Goal: Transaction & Acquisition: Purchase product/service

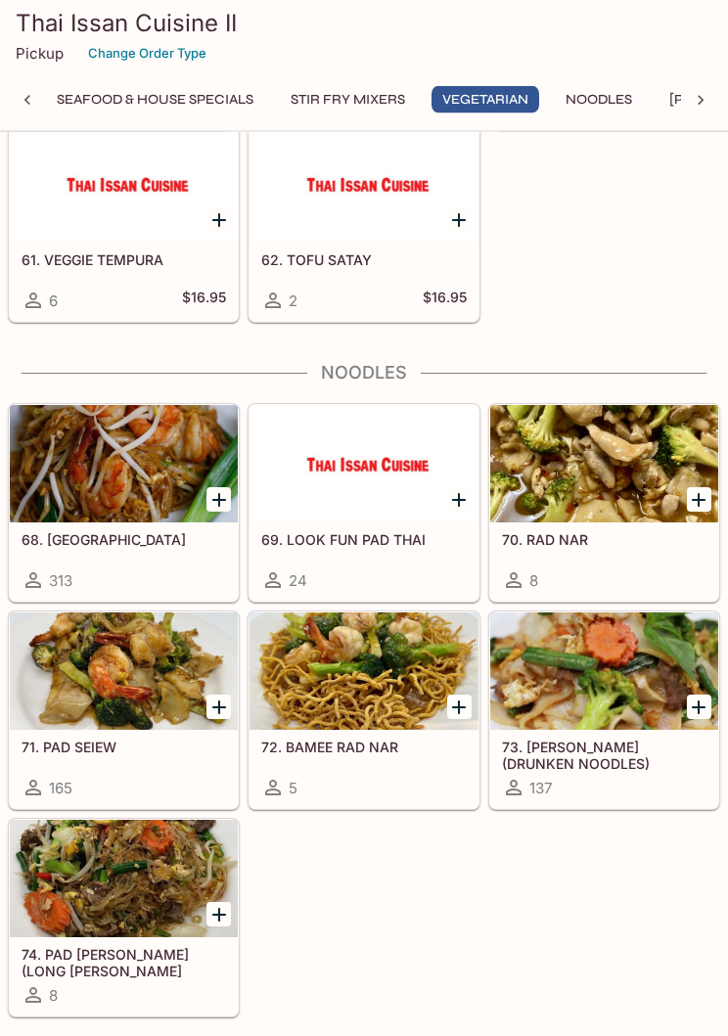
scroll to position [3971, 0]
click at [491, 621] on div at bounding box center [604, 671] width 228 height 117
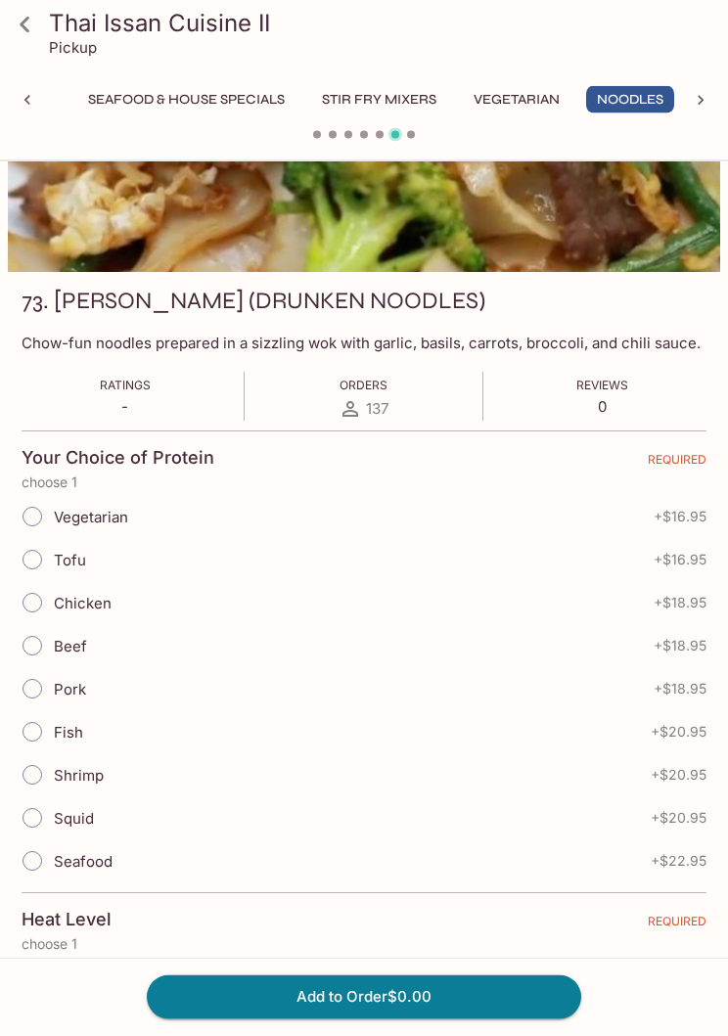
scroll to position [157, 0]
click at [40, 20] on icon at bounding box center [25, 25] width 34 height 34
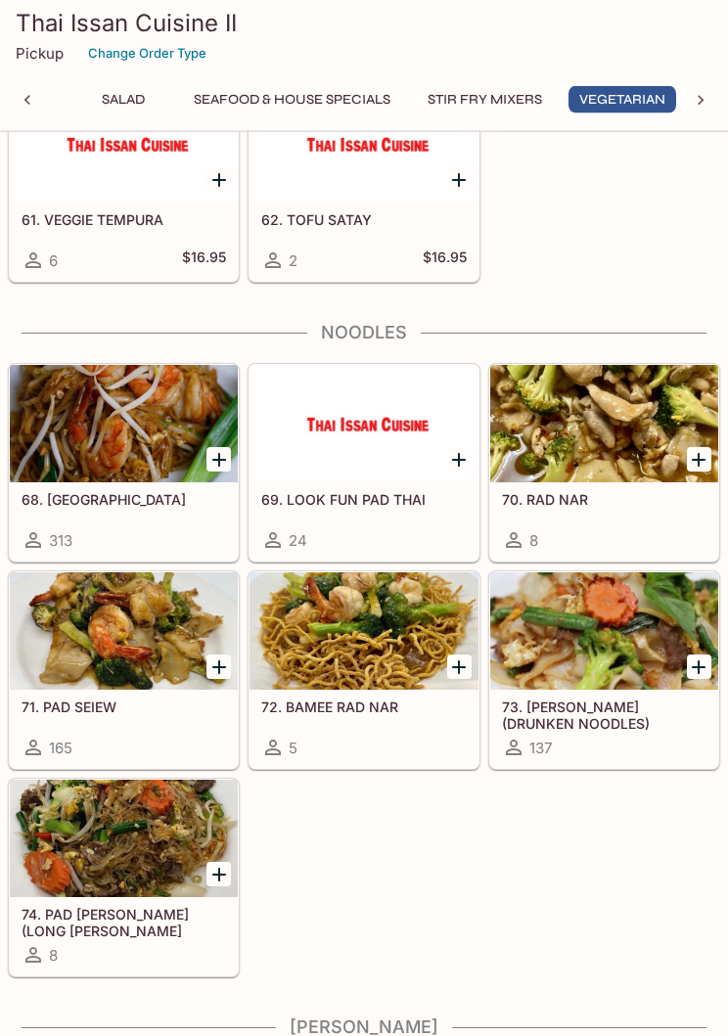
scroll to position [4008, 0]
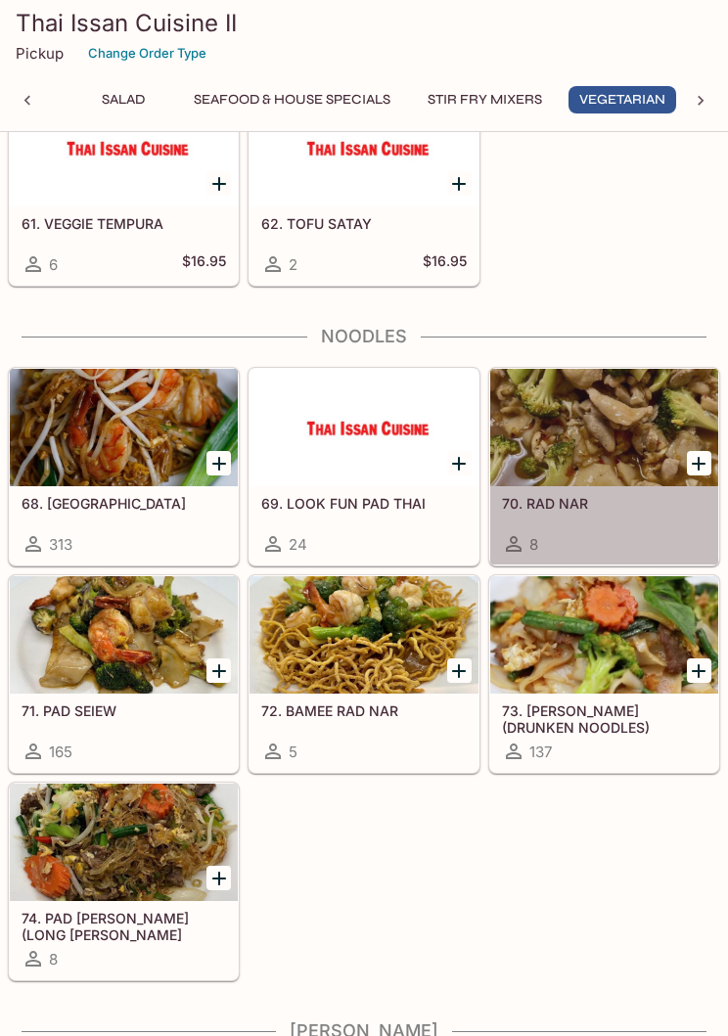
click at [649, 449] on div at bounding box center [604, 427] width 228 height 117
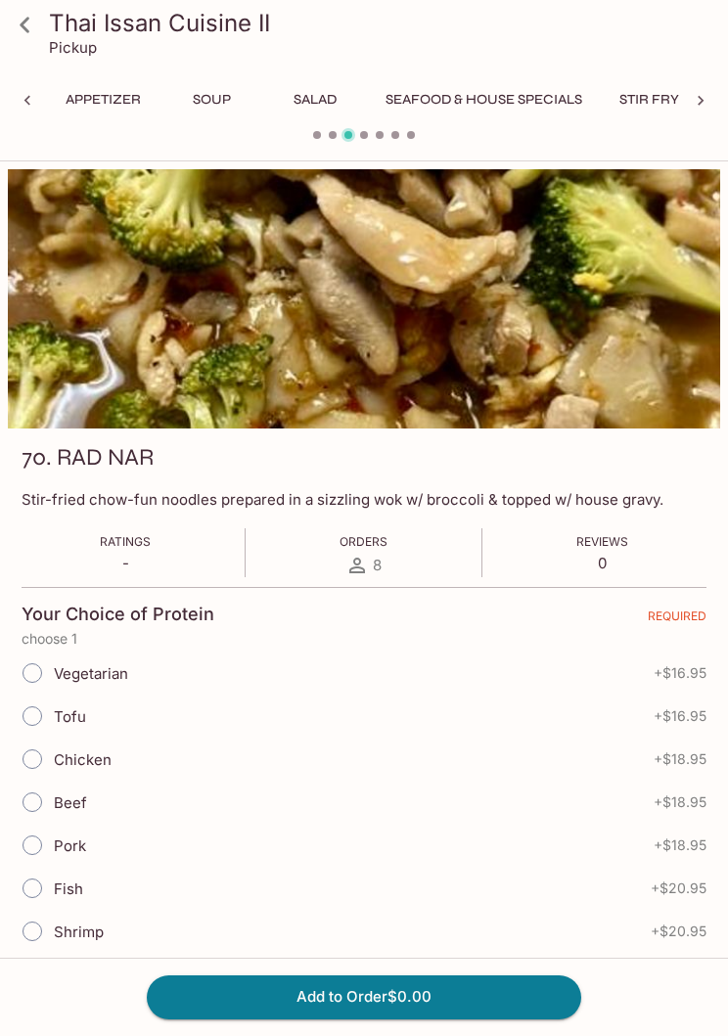
scroll to position [0, 298]
click at [41, 6] on link at bounding box center [24, 24] width 49 height 49
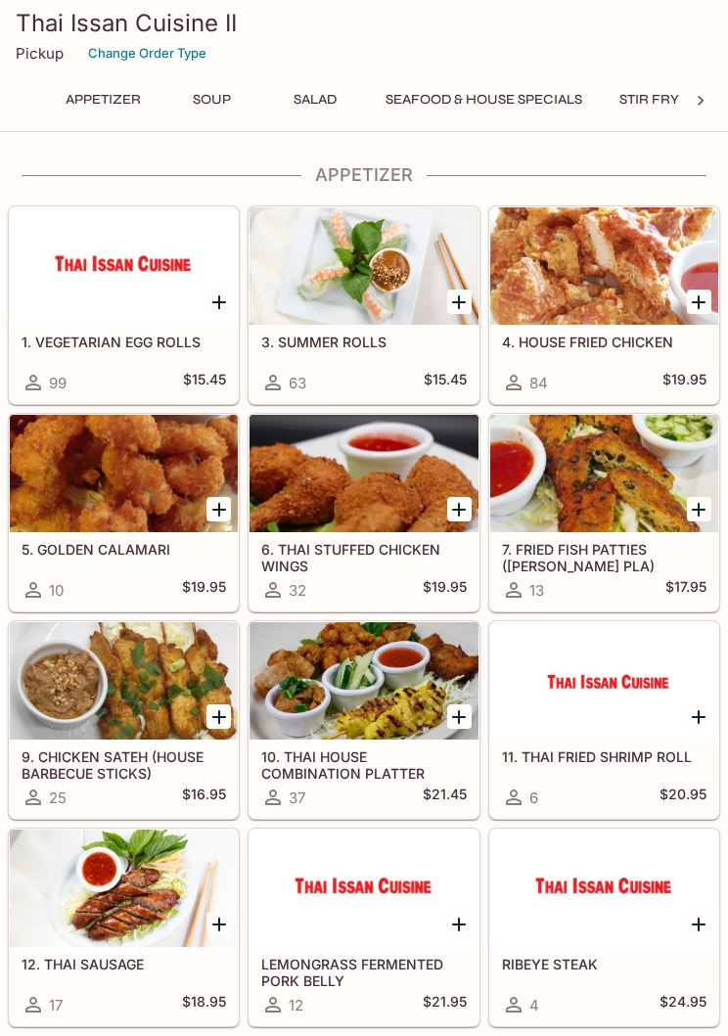
click at [470, 900] on div at bounding box center [364, 888] width 228 height 117
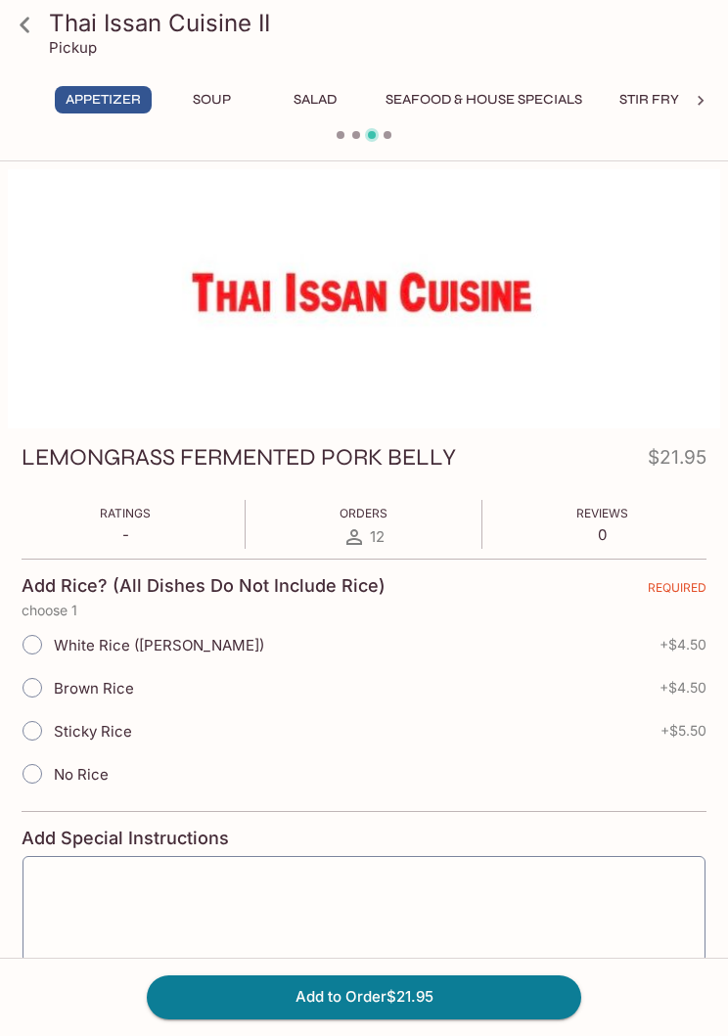
click at [42, 27] on link at bounding box center [24, 24] width 49 height 49
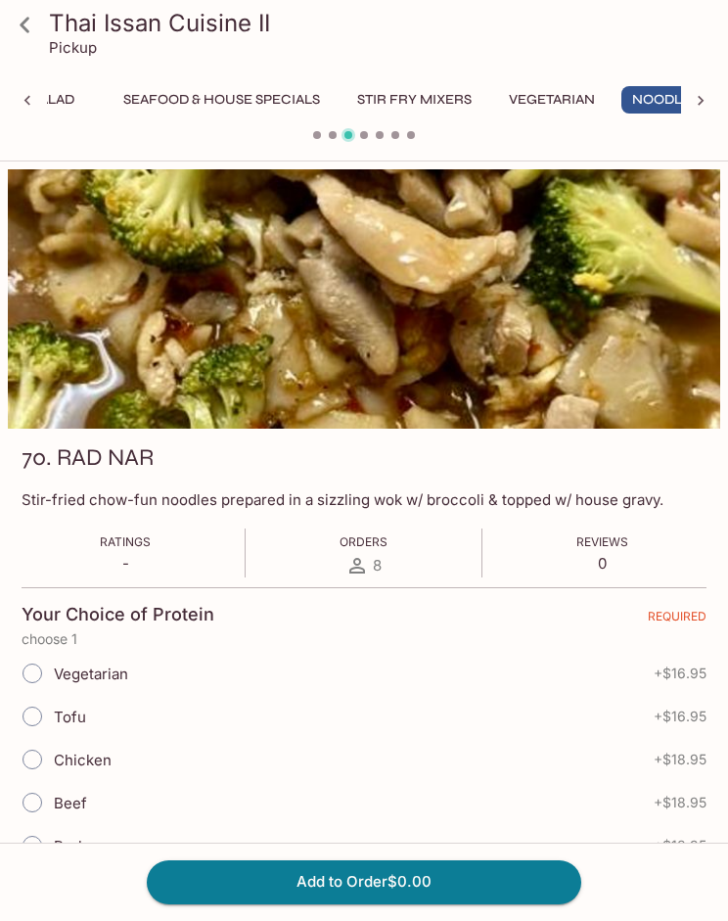
scroll to position [0, 298]
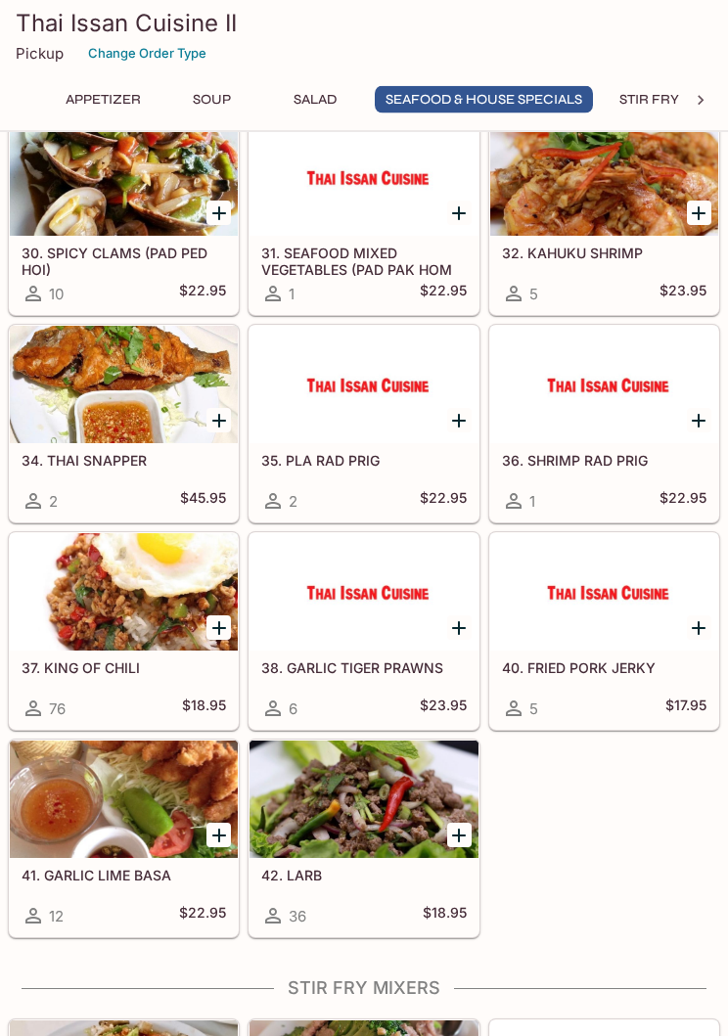
scroll to position [1966, 0]
click at [385, 784] on div at bounding box center [364, 799] width 228 height 117
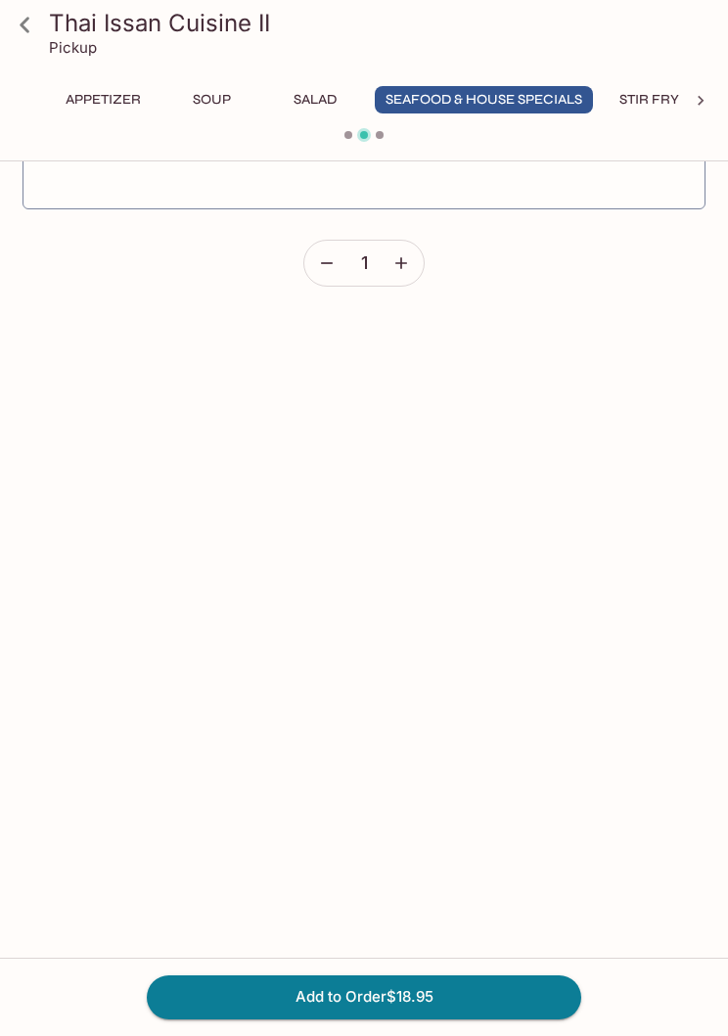
scroll to position [1283, 0]
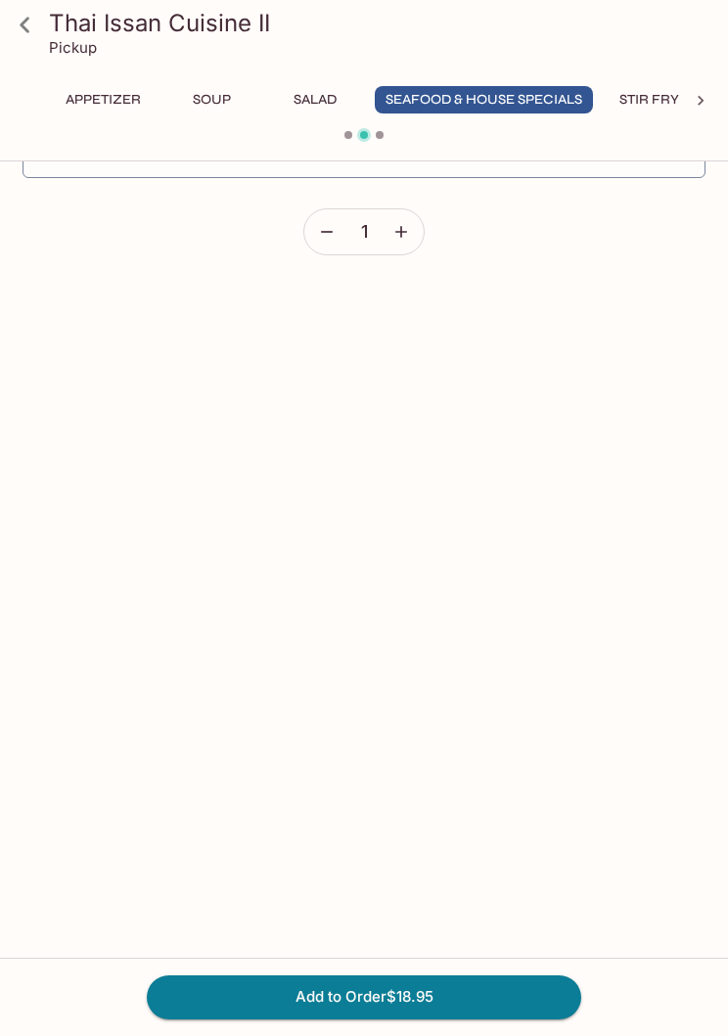
click at [24, 19] on icon at bounding box center [25, 25] width 34 height 34
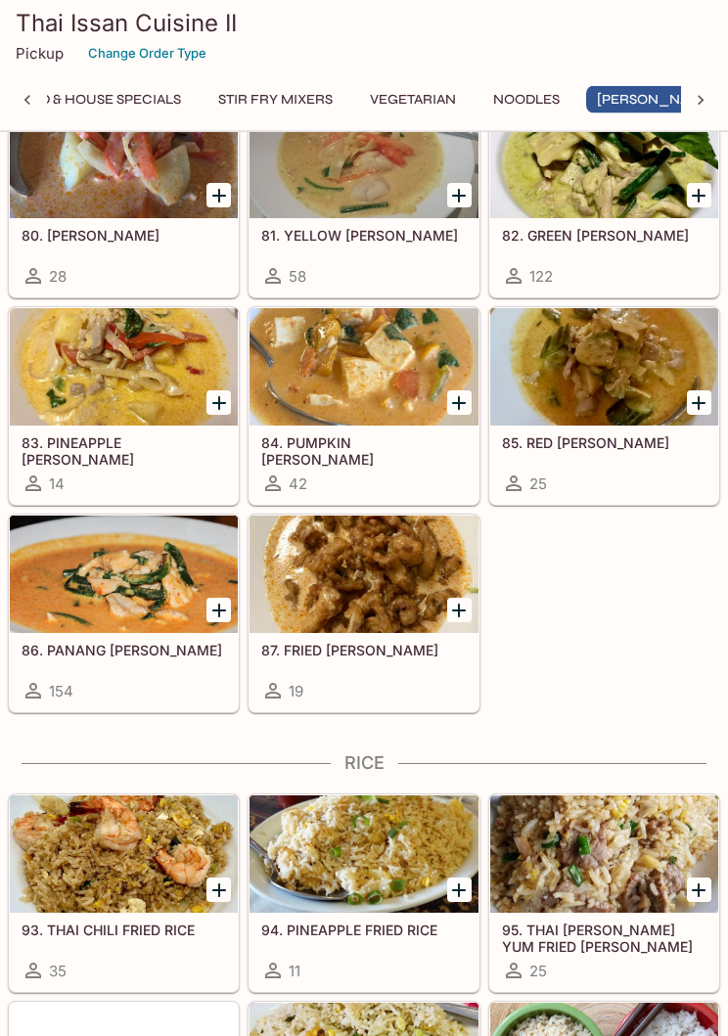
scroll to position [4968, 0]
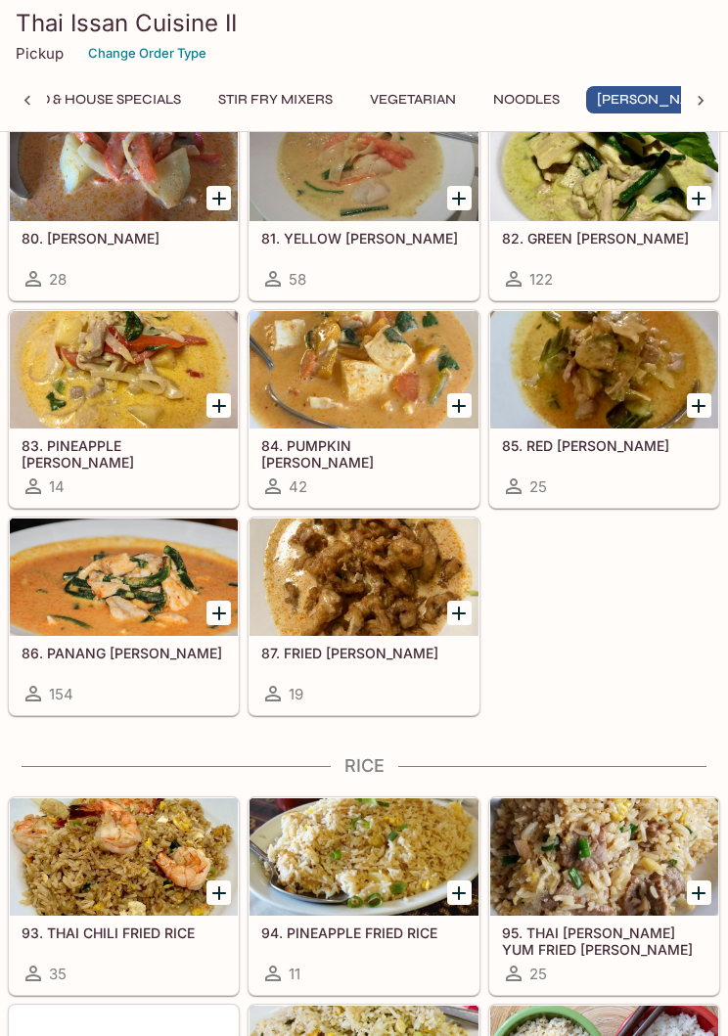
click at [632, 857] on div at bounding box center [604, 857] width 228 height 117
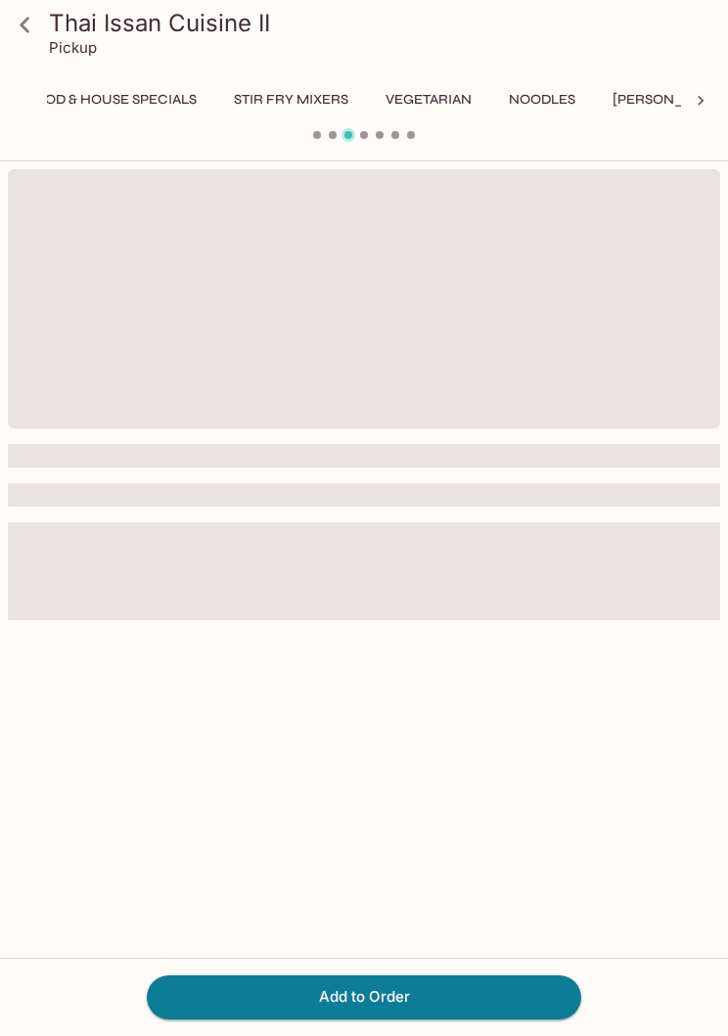
scroll to position [0, 505]
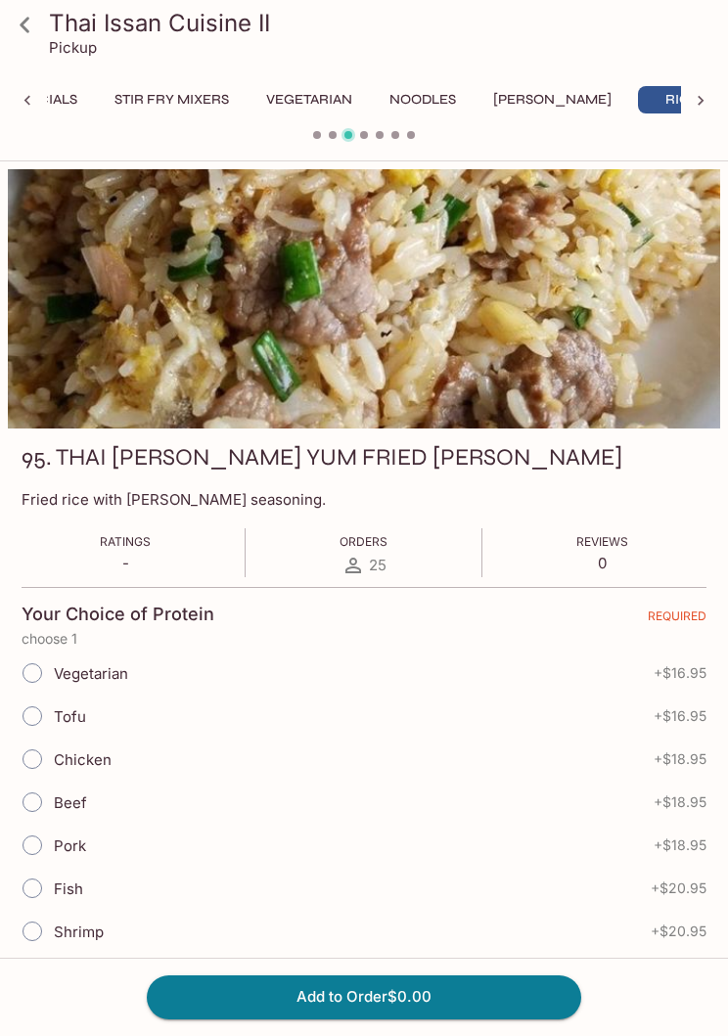
click at [19, 14] on icon at bounding box center [25, 25] width 34 height 34
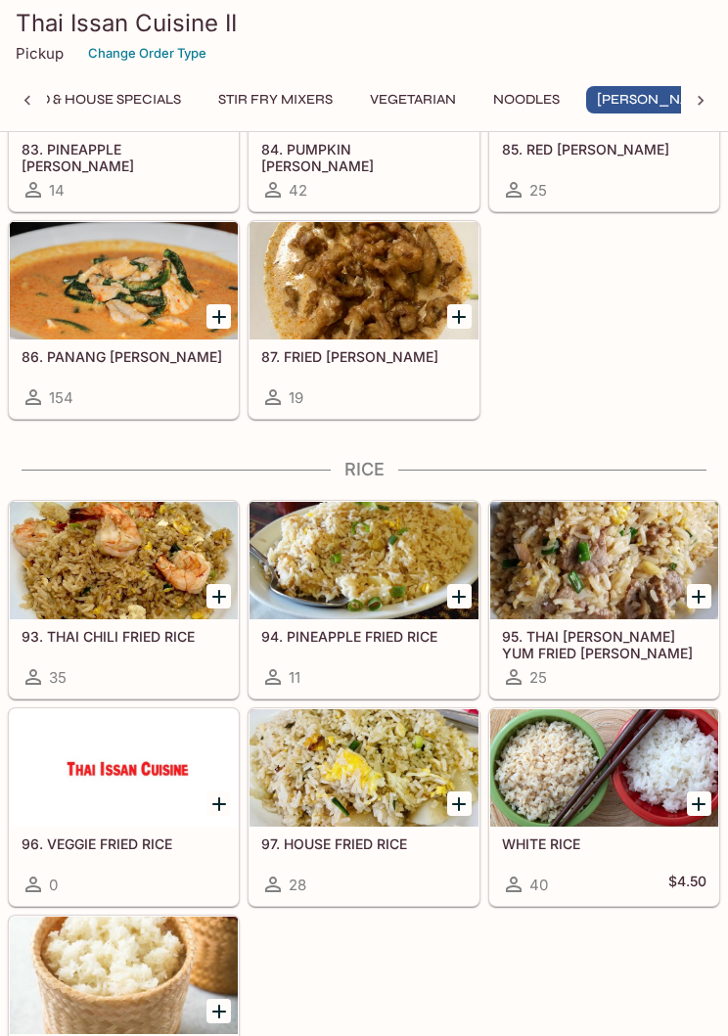
scroll to position [5289, 0]
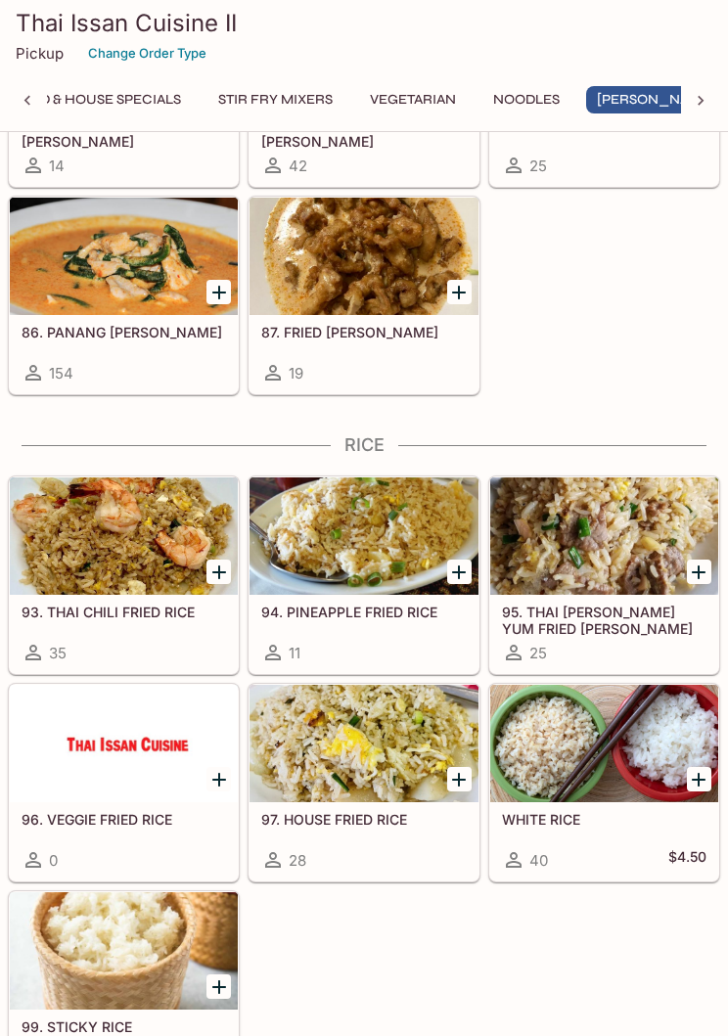
click at [391, 549] on div at bounding box center [364, 536] width 228 height 117
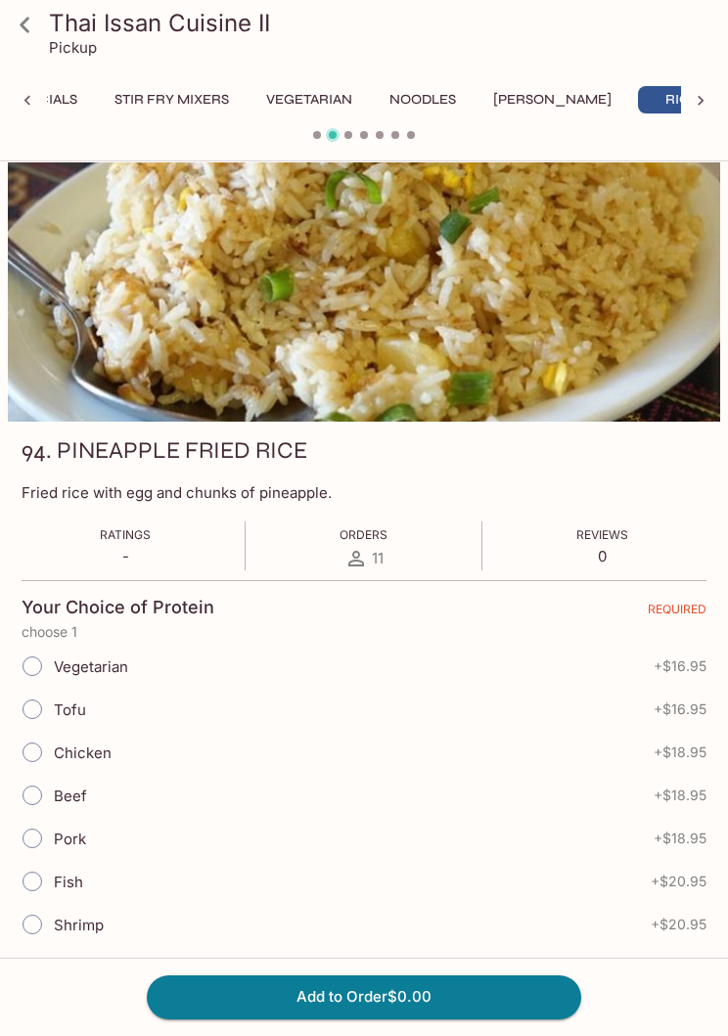
scroll to position [8, 0]
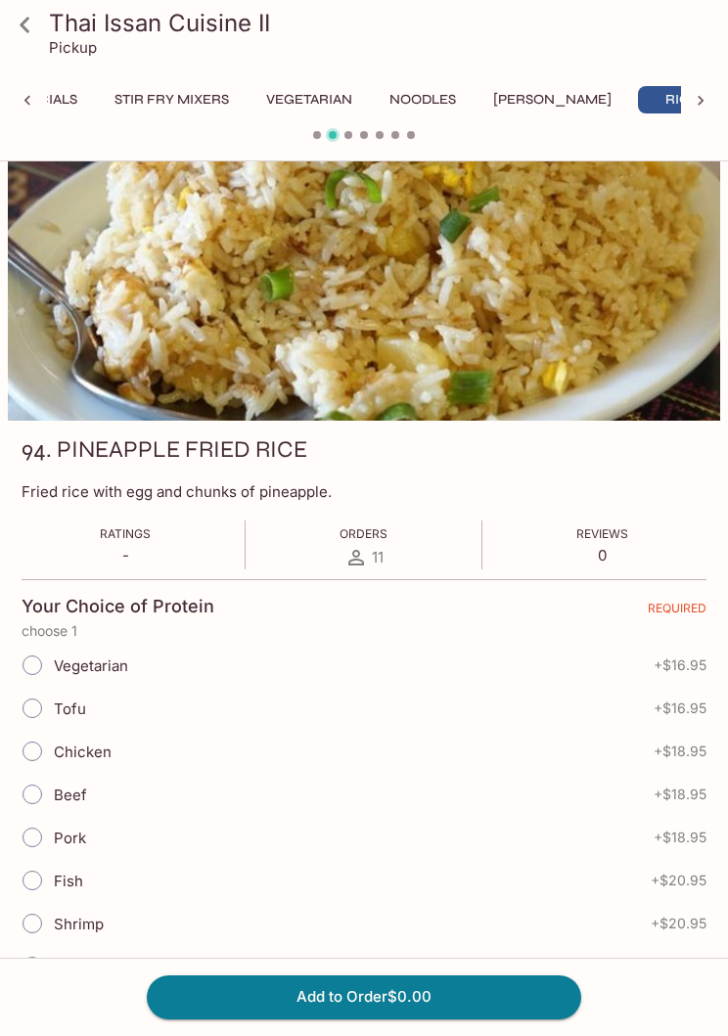
click at [44, 16] on link at bounding box center [24, 24] width 49 height 49
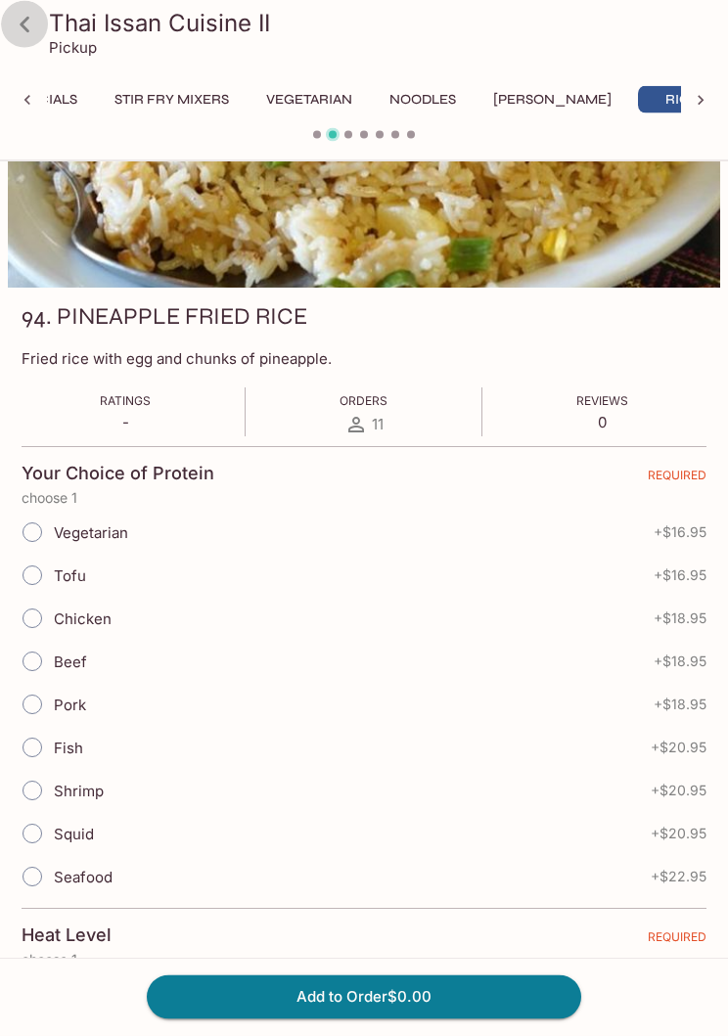
scroll to position [141, 0]
click at [45, 17] on link at bounding box center [24, 24] width 49 height 49
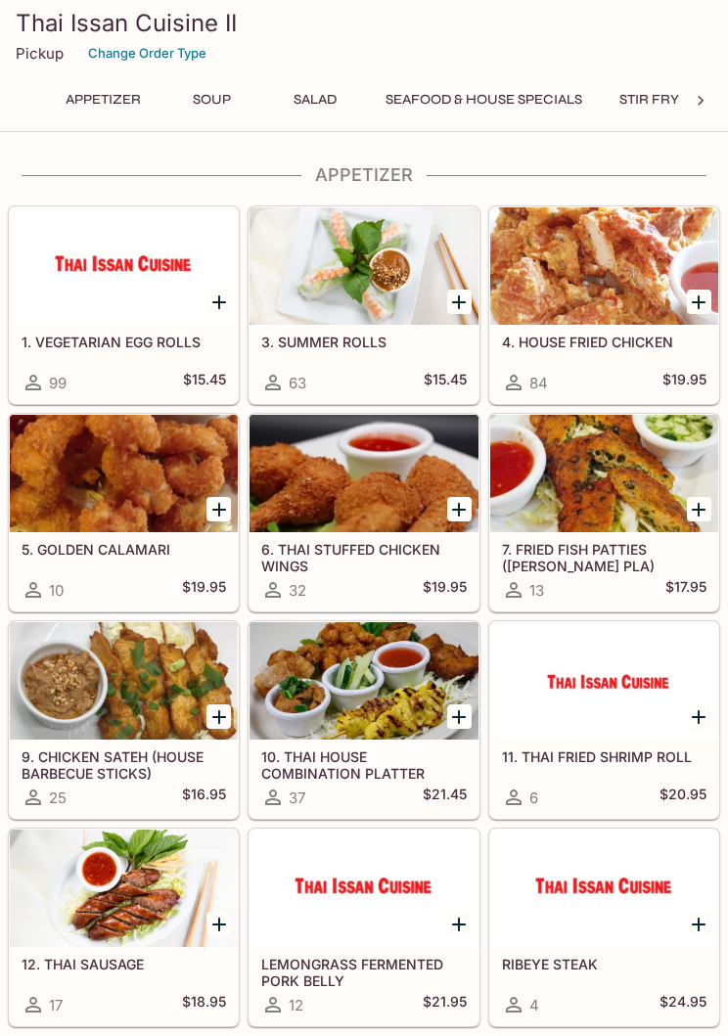
click at [193, 994] on h5 "$18.95" at bounding box center [204, 1004] width 44 height 23
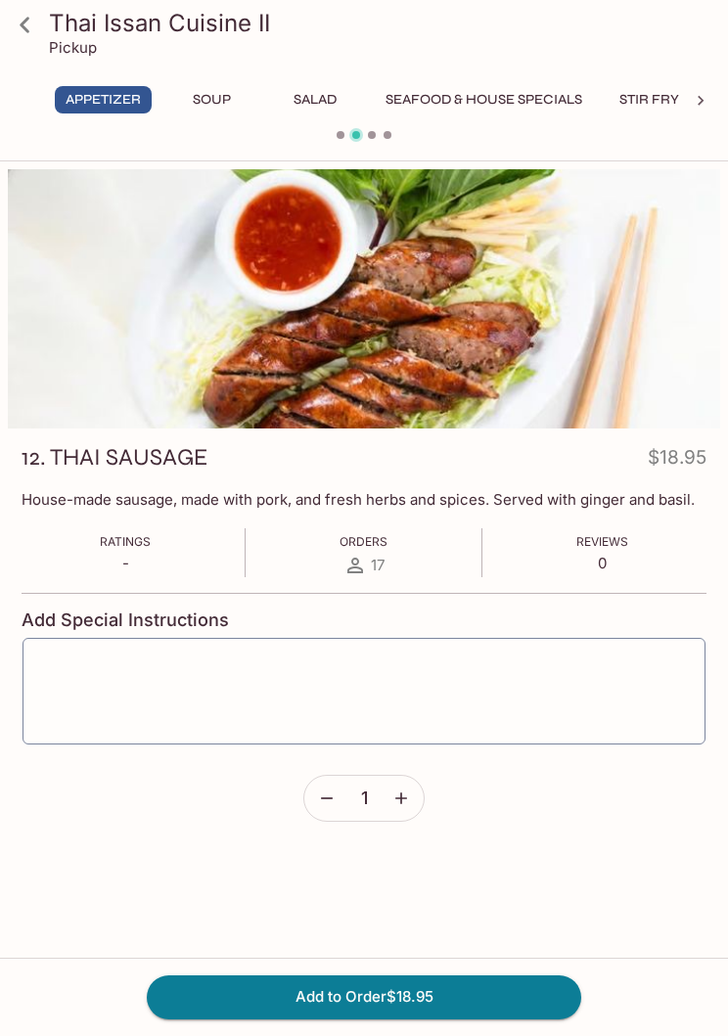
click at [46, 30] on link at bounding box center [24, 24] width 49 height 49
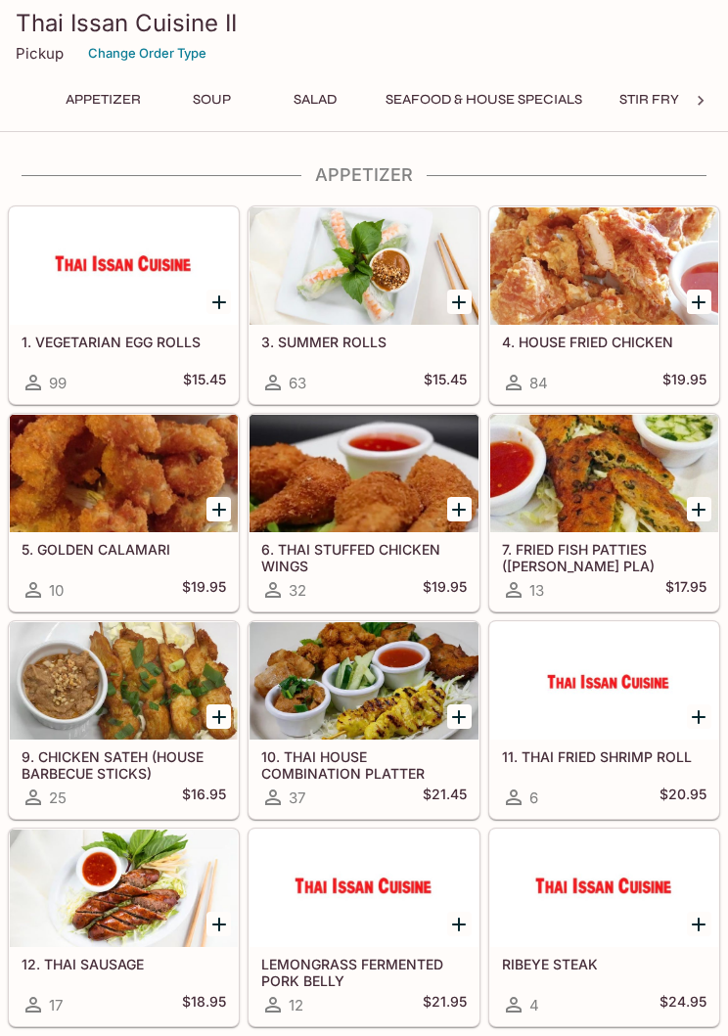
click at [36, 46] on p "Pickup" at bounding box center [40, 53] width 48 height 19
click at [36, 47] on p "Pickup" at bounding box center [40, 53] width 48 height 19
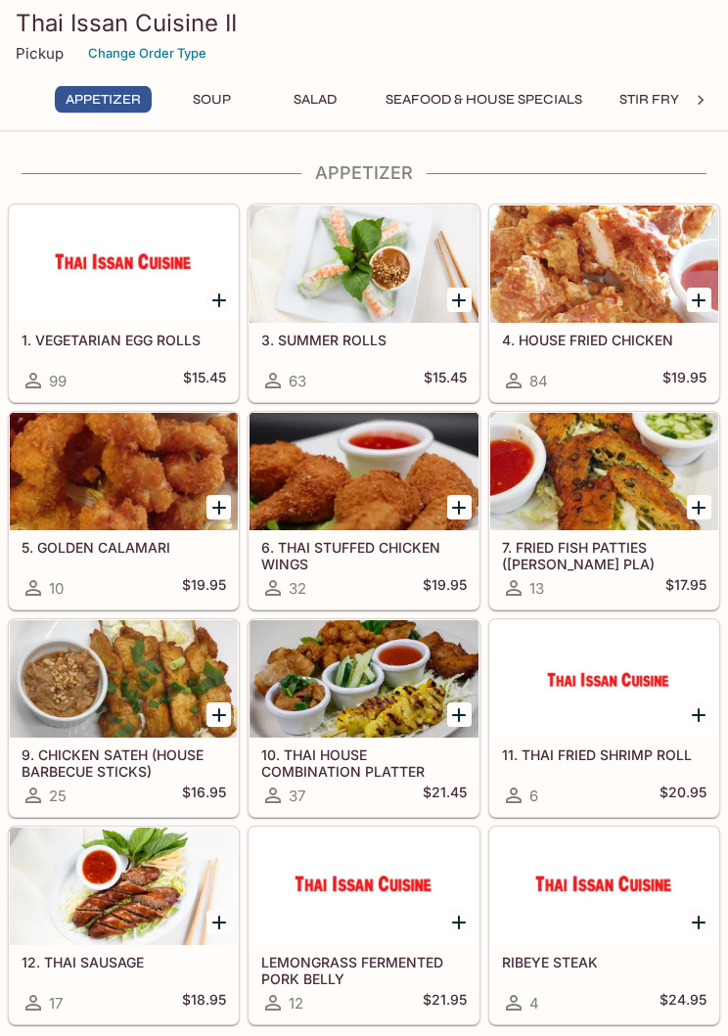
click at [37, 44] on p "Pickup" at bounding box center [40, 53] width 48 height 19
click at [45, 22] on h3 "Thai Issan Cuisine II" at bounding box center [364, 23] width 697 height 30
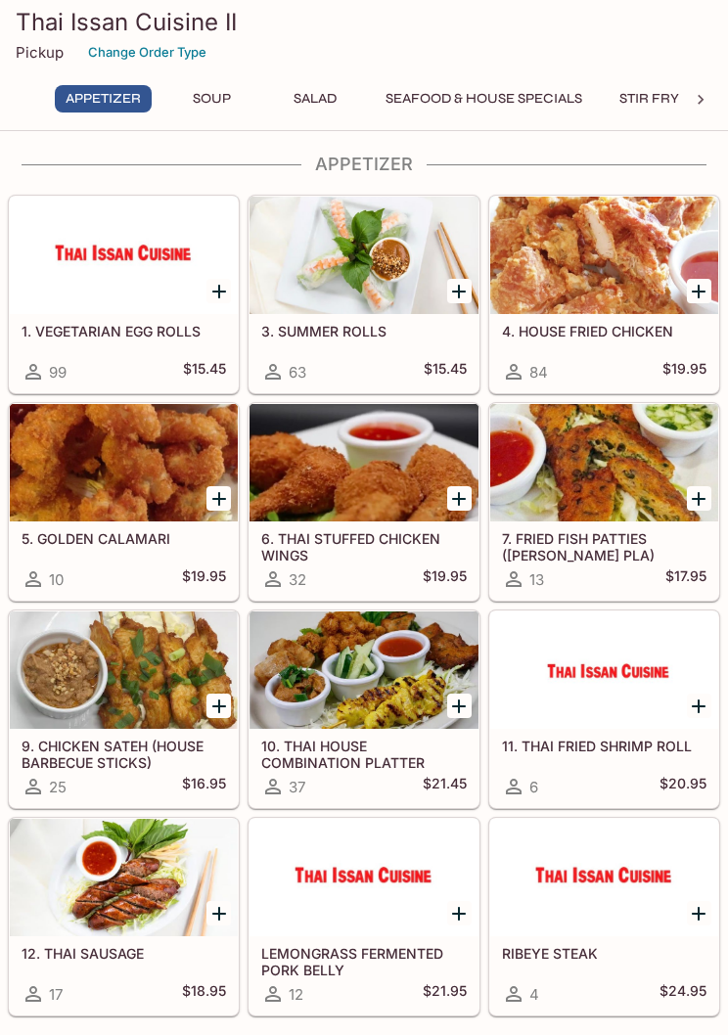
click at [39, 23] on h3 "Thai Issan Cuisine II" at bounding box center [364, 23] width 697 height 30
click at [33, 49] on p "Pickup" at bounding box center [40, 53] width 48 height 19
click at [22, 38] on div "Pickup Change Order Type" at bounding box center [364, 53] width 697 height 30
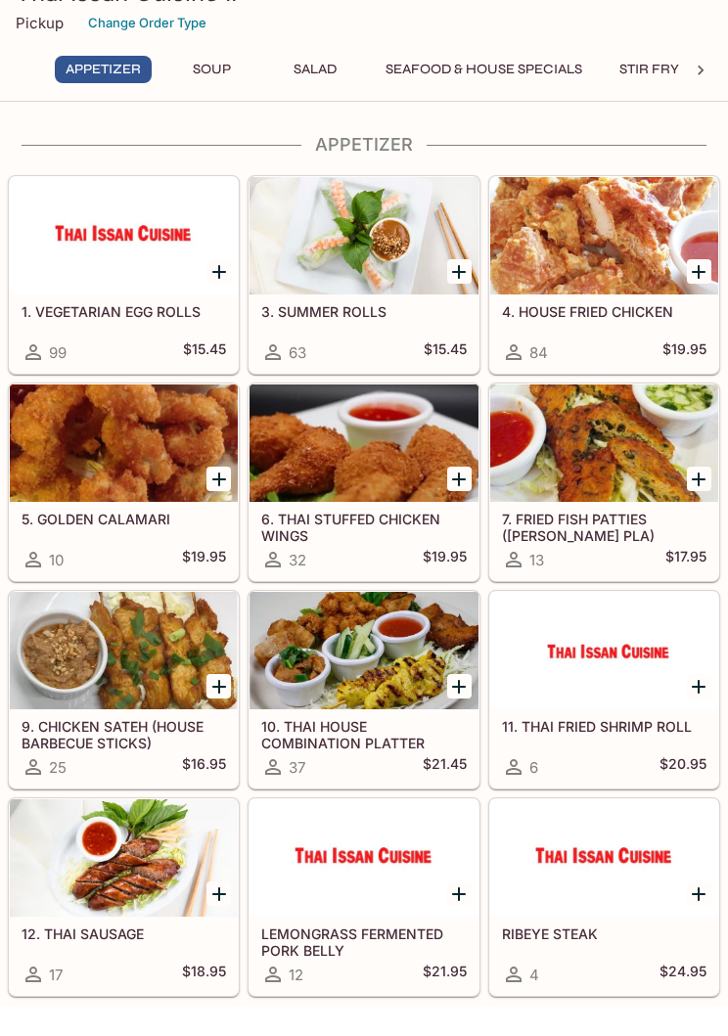
scroll to position [30, 0]
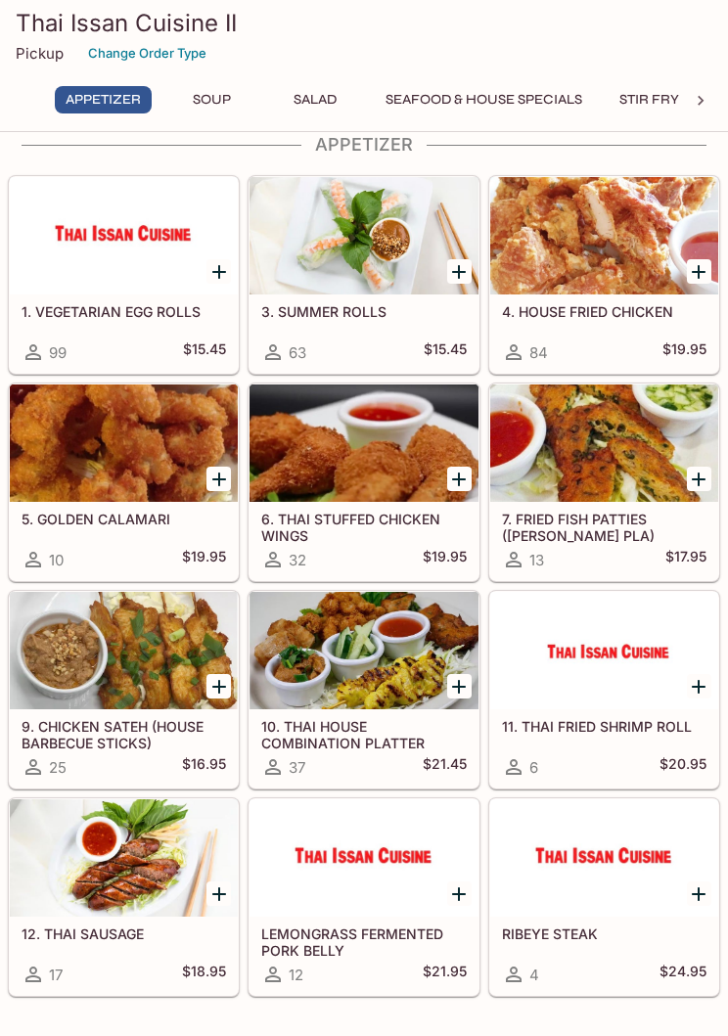
click at [615, 199] on div at bounding box center [604, 235] width 228 height 117
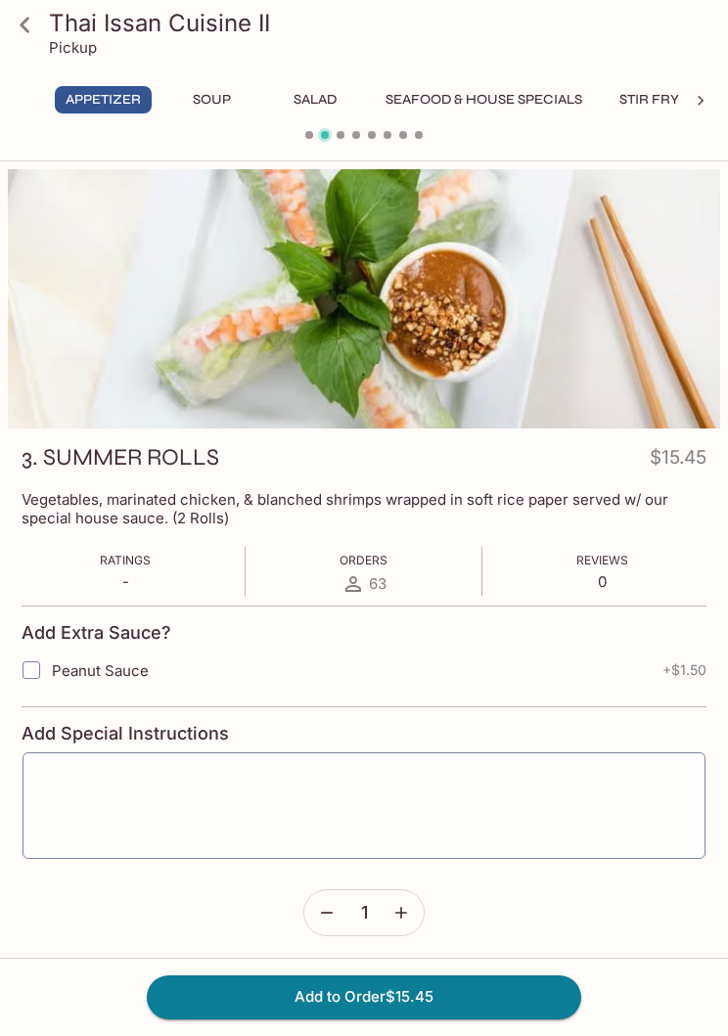
click at [76, 72] on div "Thai Issan Cuisine II Pickup" at bounding box center [364, 39] width 728 height 78
click at [719, 288] on div at bounding box center [364, 298] width 712 height 259
click at [88, 89] on button "Appetizer" at bounding box center [103, 99] width 97 height 27
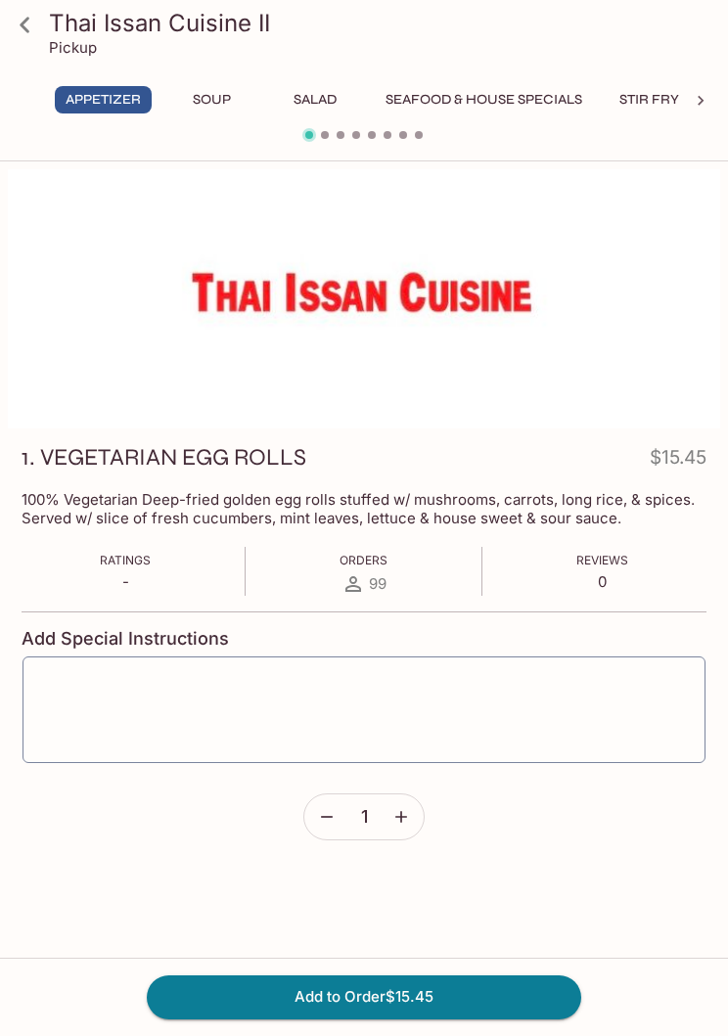
click at [91, 79] on div "Thai Issan Cuisine II Pickup Appetizer Soup Salad Seafood & House Specials Stir…" at bounding box center [364, 75] width 728 height 151
click at [77, 92] on button "Appetizer" at bounding box center [103, 99] width 97 height 27
click at [31, 46] on link at bounding box center [24, 24] width 49 height 49
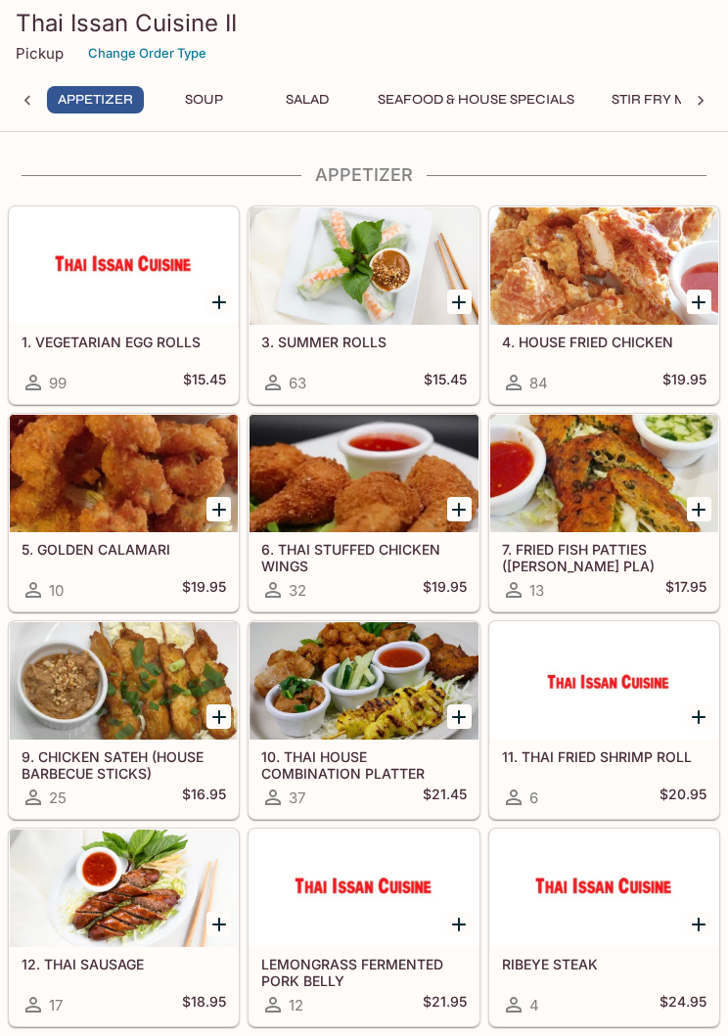
click at [145, 60] on button "Change Order Type" at bounding box center [147, 53] width 136 height 30
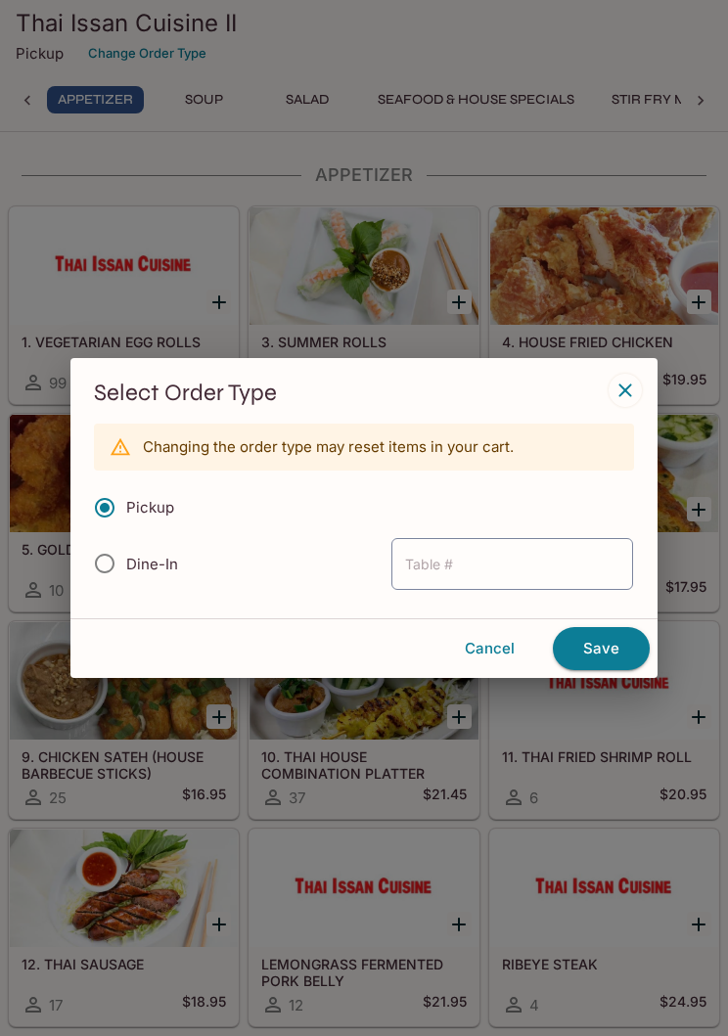
click at [153, 496] on label "Pickup" at bounding box center [128, 507] width 91 height 43
click at [125, 496] on input "Pickup" at bounding box center [104, 507] width 41 height 41
click at [248, 160] on div "Select Order Type Changing the order type may reset items in your cart. Pickup …" at bounding box center [364, 518] width 728 height 1036
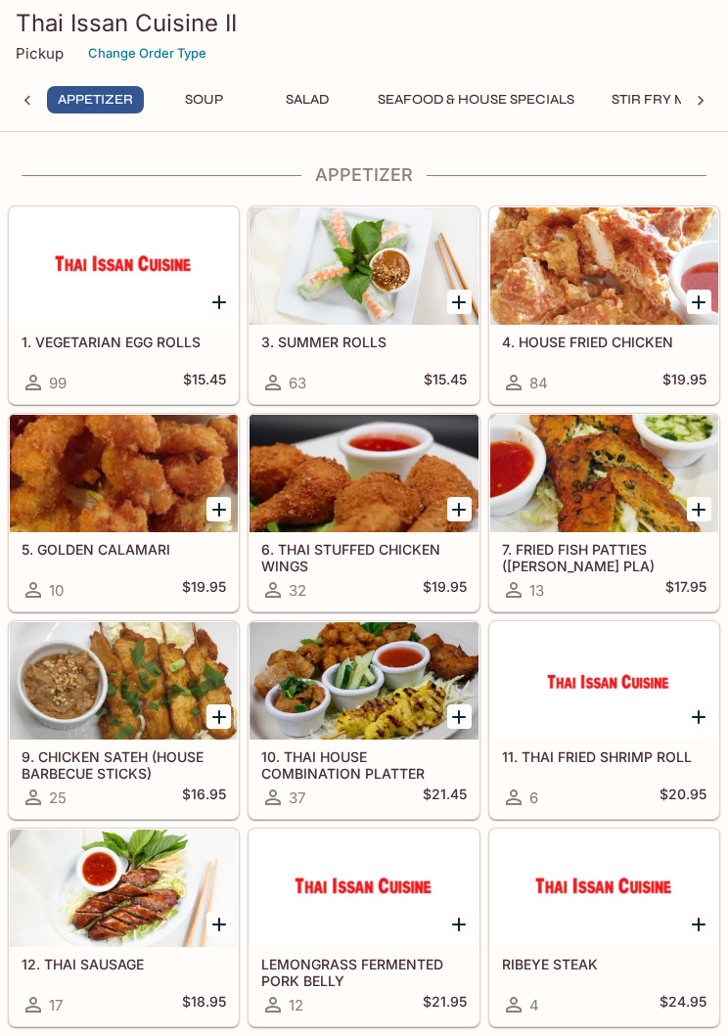
click at [34, 104] on icon at bounding box center [28, 101] width 20 height 20
click at [33, 113] on div "Appetizer Soup Salad Seafood & House Specials Stir Fry Mixers Vegetarian Noodle…" at bounding box center [364, 105] width 712 height 39
click at [716, 92] on div at bounding box center [700, 100] width 39 height 29
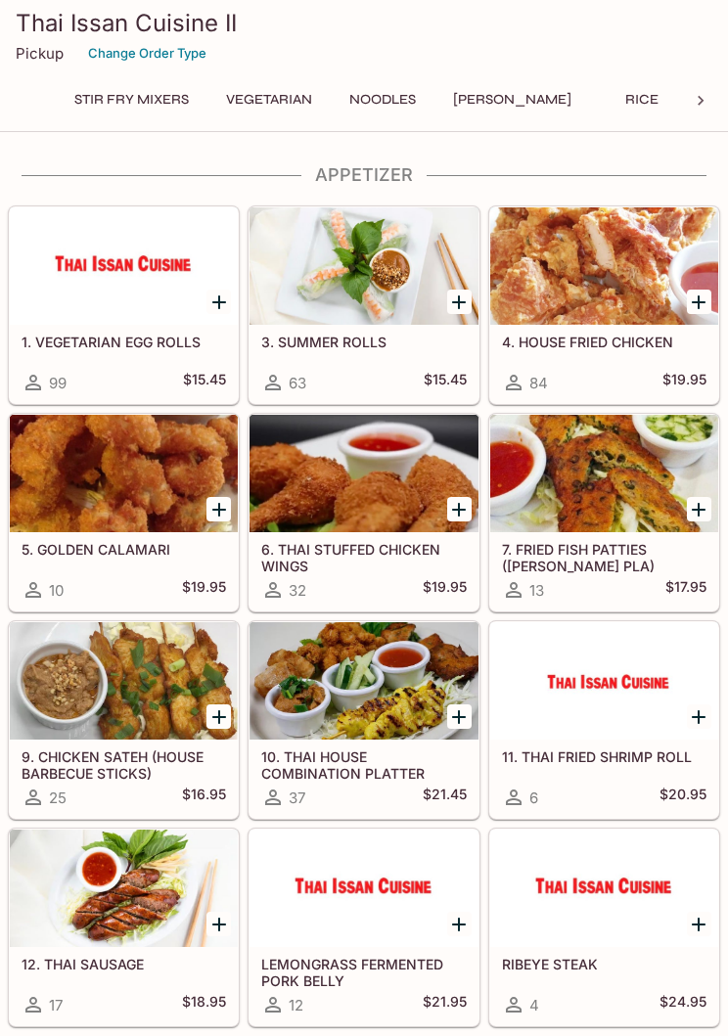
scroll to position [0, 621]
click at [189, 56] on button "Change Order Type" at bounding box center [147, 53] width 136 height 30
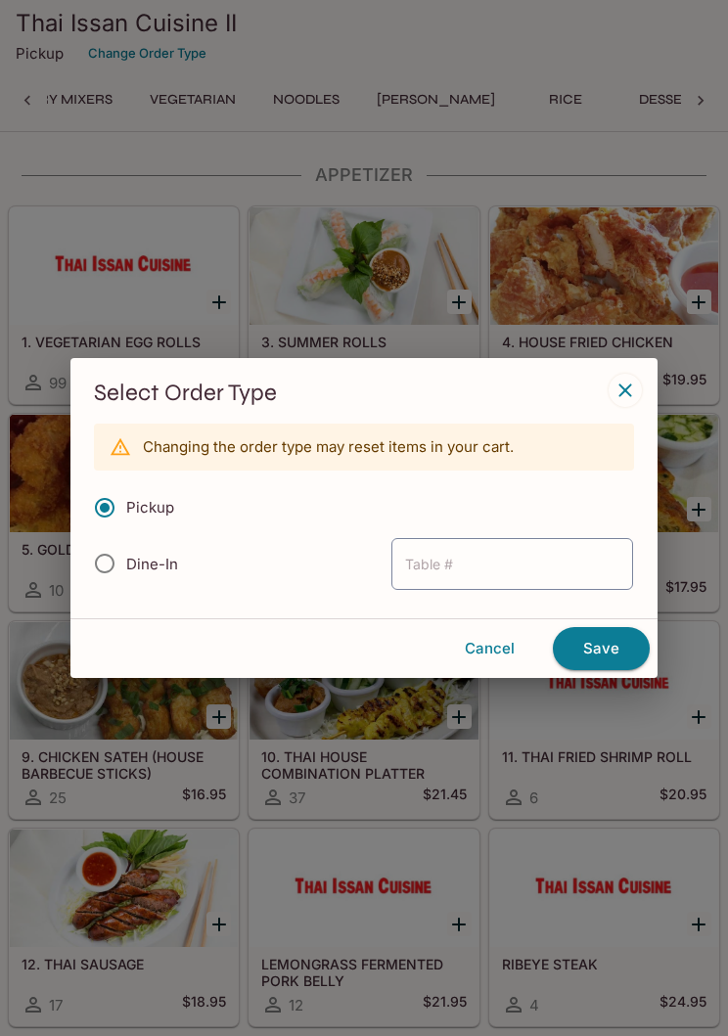
click at [643, 381] on div "Select Order Type Changing the order type may reset items in your cart. Pickup …" at bounding box center [363, 488] width 587 height 260
click at [635, 397] on icon "button" at bounding box center [625, 390] width 23 height 23
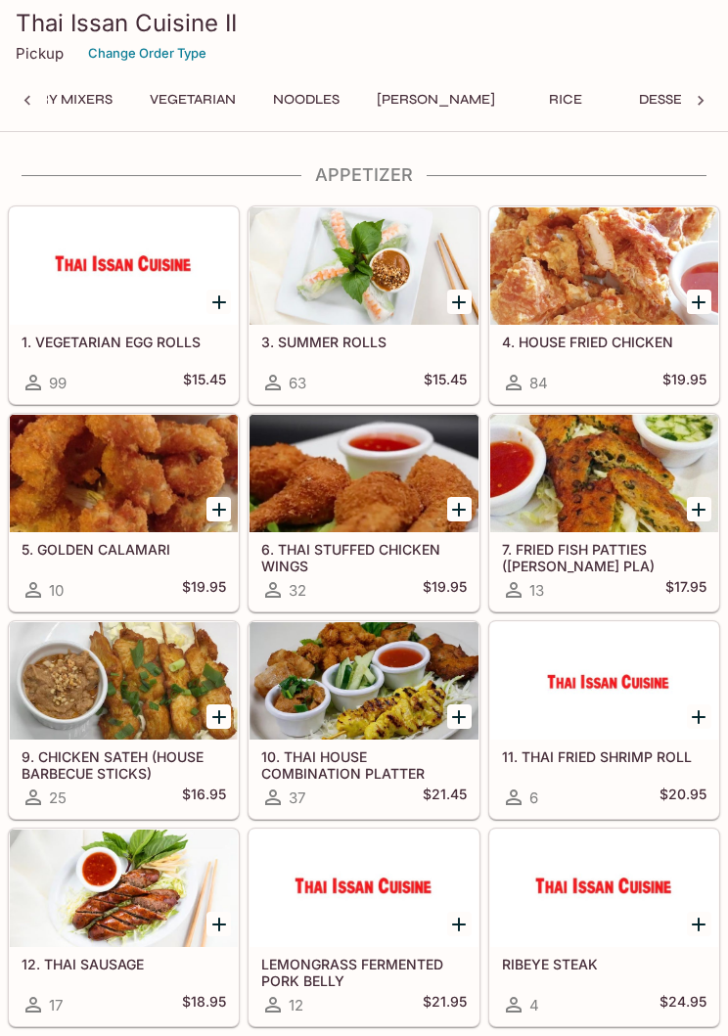
click at [67, 32] on h3 "Thai Issan Cuisine II" at bounding box center [364, 23] width 697 height 30
click at [157, 45] on button "Change Order Type" at bounding box center [147, 53] width 136 height 30
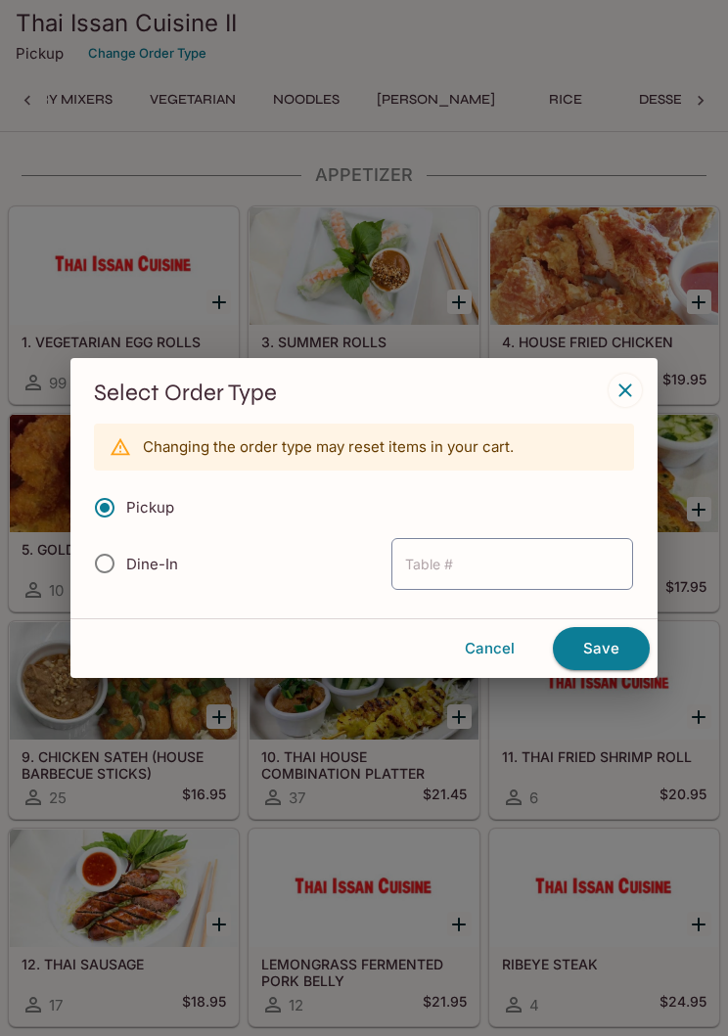
click at [419, 59] on div "Select Order Type Changing the order type may reset items in your cart. Pickup …" at bounding box center [364, 518] width 728 height 1036
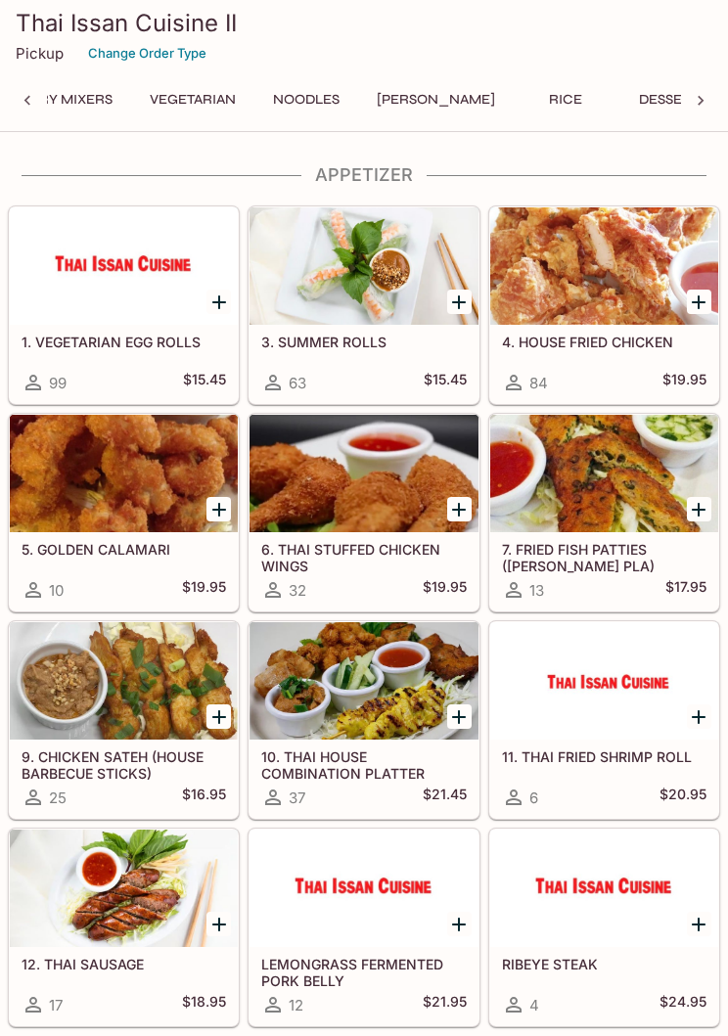
click at [0, 965] on div "12. THAI SAUSAGE 17 $18.95" at bounding box center [120, 923] width 240 height 207
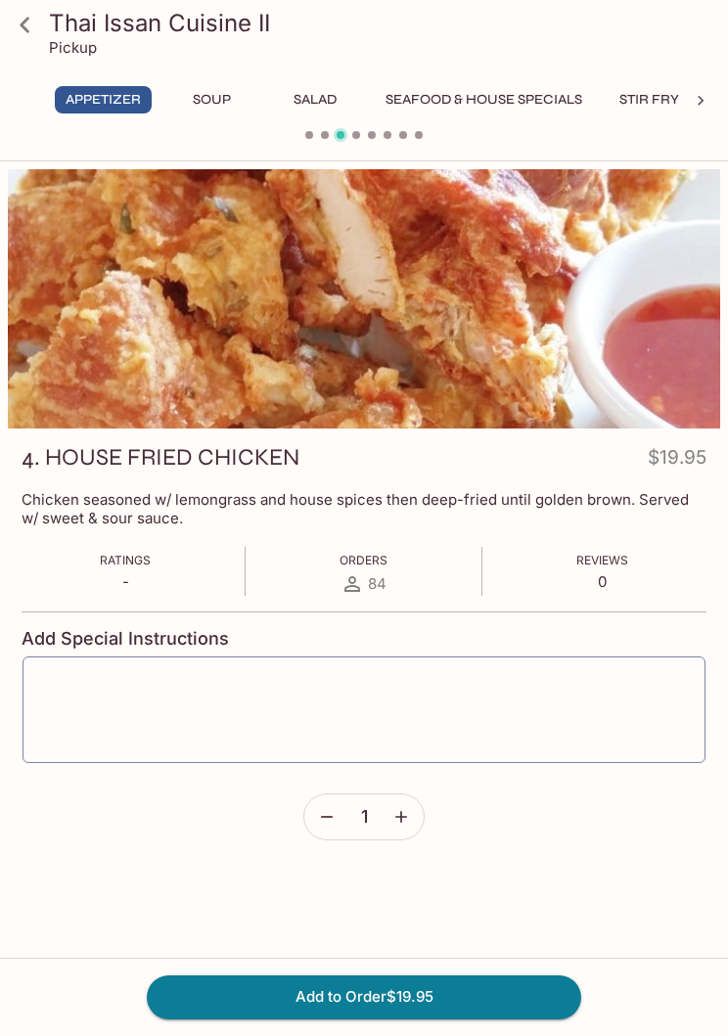
click at [38, 31] on icon at bounding box center [25, 25] width 34 height 34
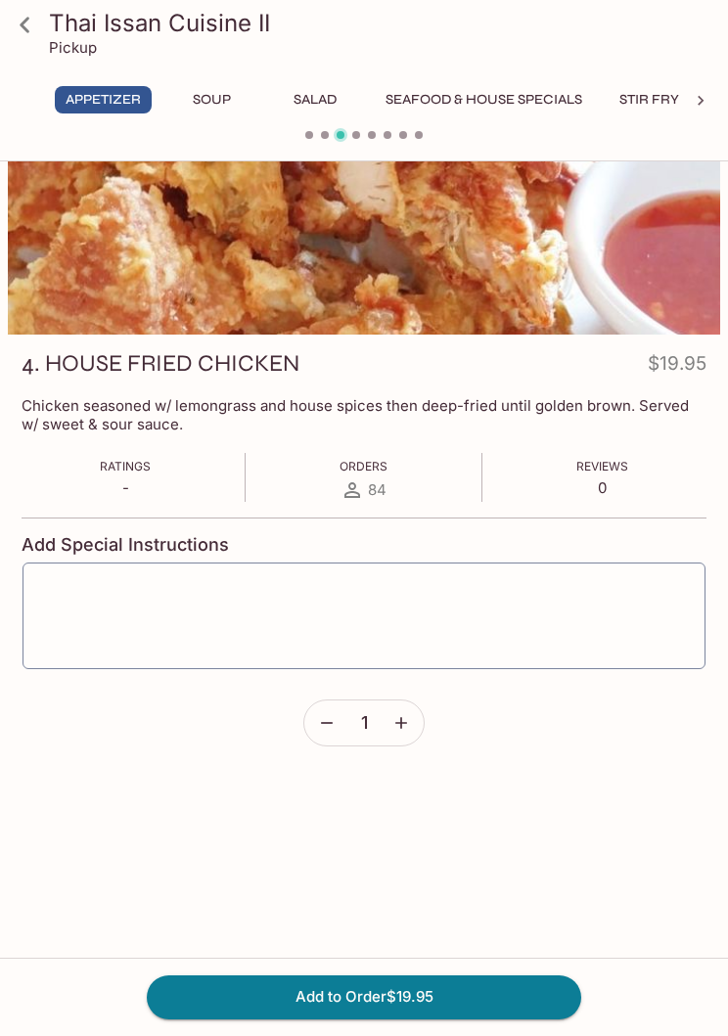
scroll to position [139, 0]
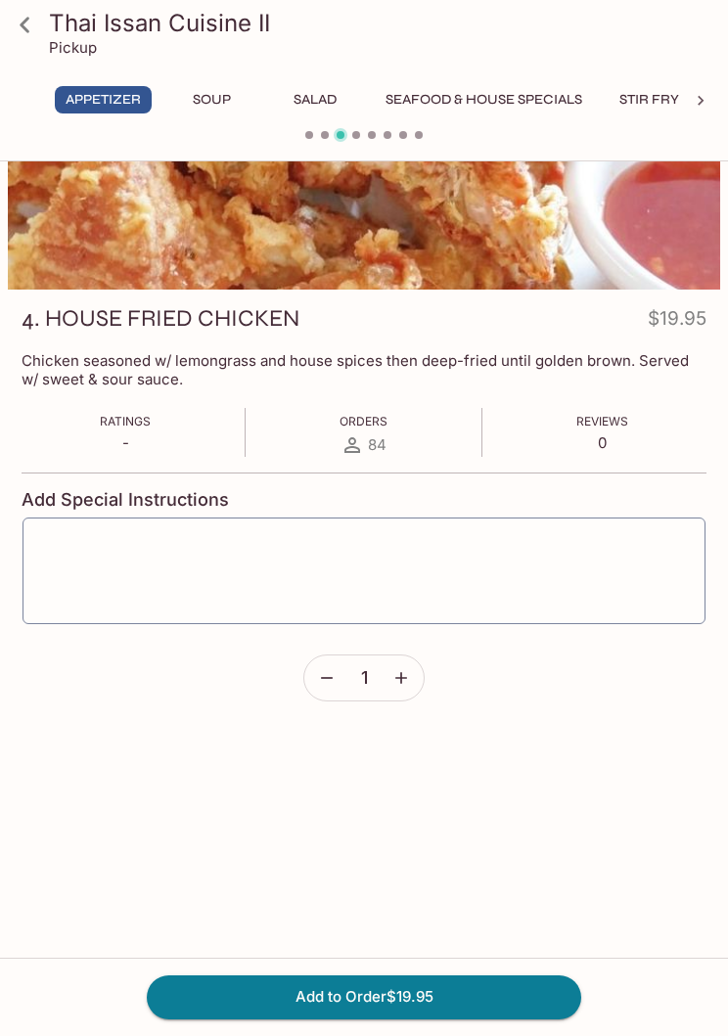
click at [33, 28] on icon at bounding box center [25, 25] width 34 height 34
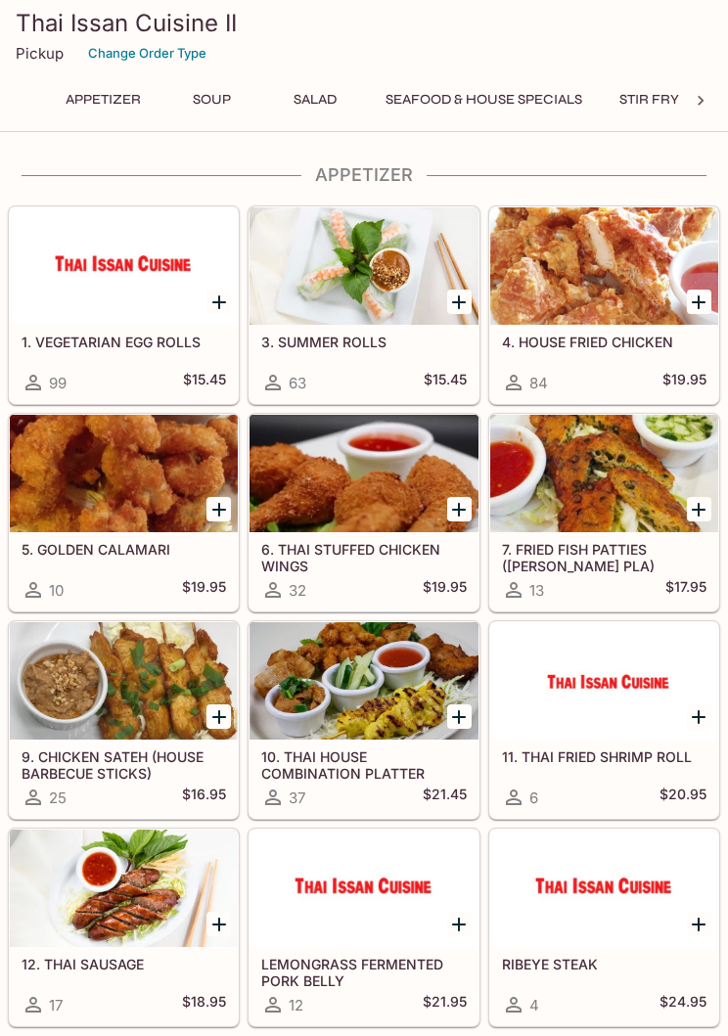
click at [713, 100] on div at bounding box center [700, 100] width 39 height 29
click at [708, 111] on div at bounding box center [700, 100] width 39 height 29
click at [711, 99] on div "Appetizer Soup Salad Seafood & House Specials Stir Fry Mixers Vegetarian Noodle…" at bounding box center [364, 105] width 712 height 39
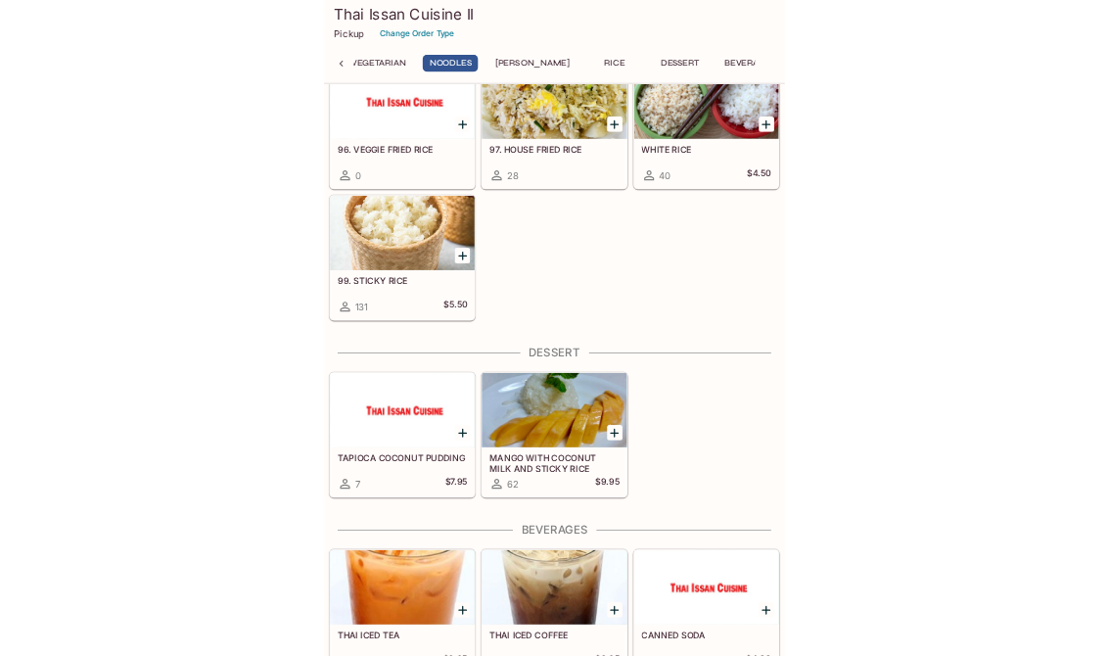
scroll to position [4800, 0]
